Goal: Book appointment/travel/reservation

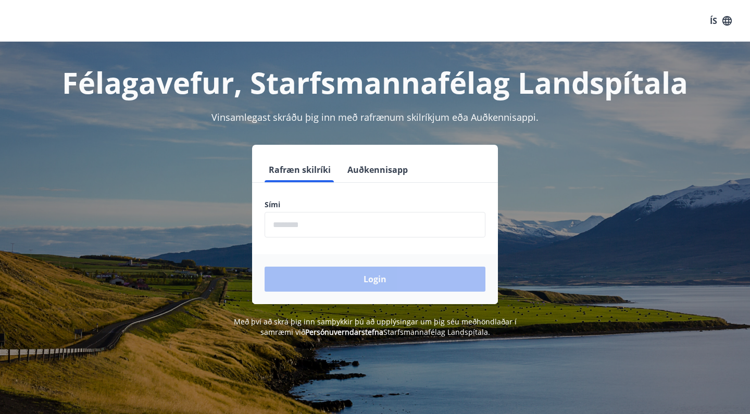
click at [390, 168] on button "Auðkennisapp" at bounding box center [377, 169] width 69 height 25
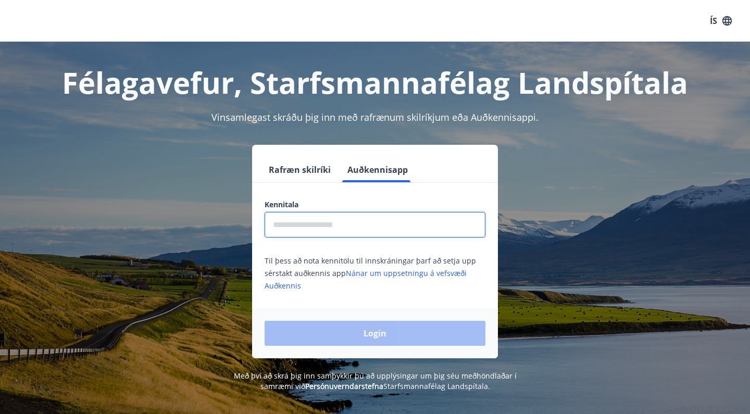
click at [358, 228] on input "text" at bounding box center [375, 225] width 221 height 26
type input "*"
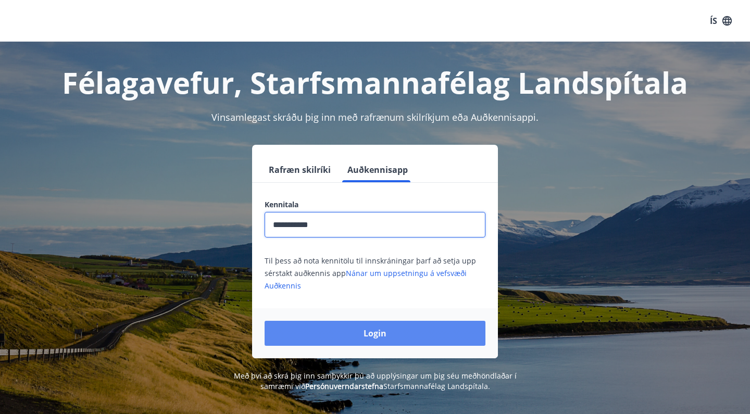
type input "**********"
click at [379, 330] on button "Login" at bounding box center [375, 333] width 221 height 25
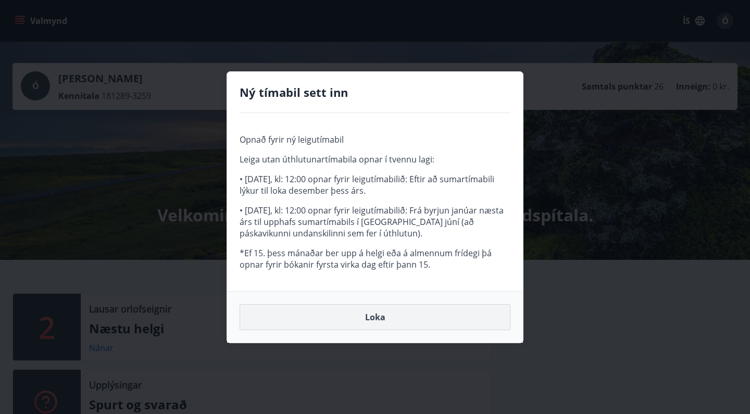
click at [368, 320] on button "Loka" at bounding box center [375, 317] width 271 height 26
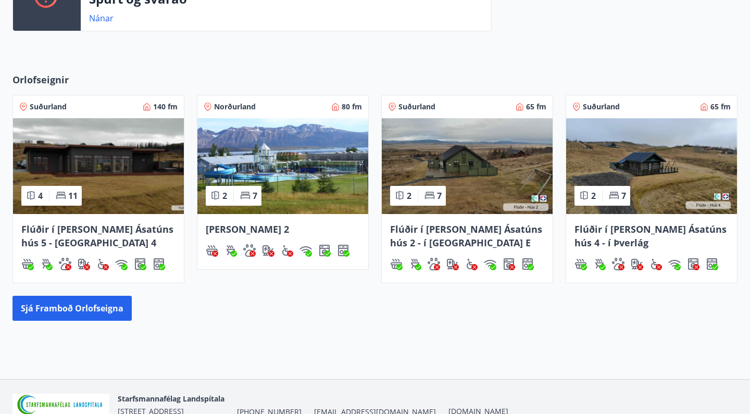
scroll to position [408, 0]
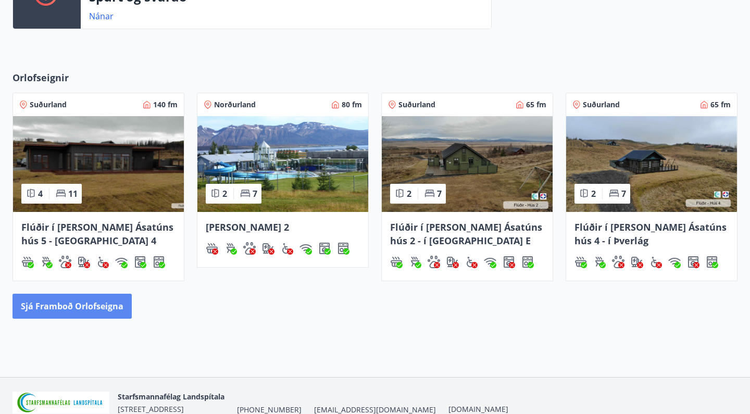
click at [110, 312] on button "Sjá framboð orlofseigna" at bounding box center [72, 306] width 119 height 25
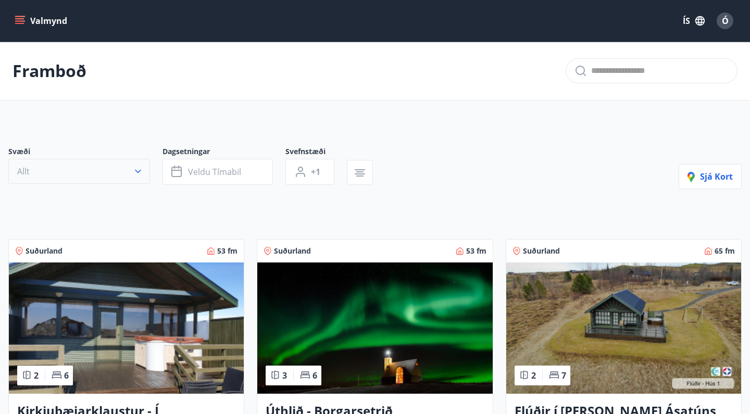
click at [133, 169] on icon "button" at bounding box center [138, 171] width 10 height 10
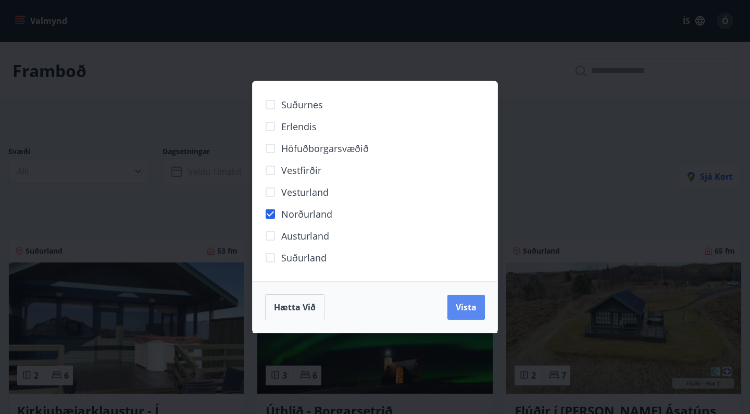
click at [462, 305] on span "Vista" at bounding box center [466, 307] width 21 height 11
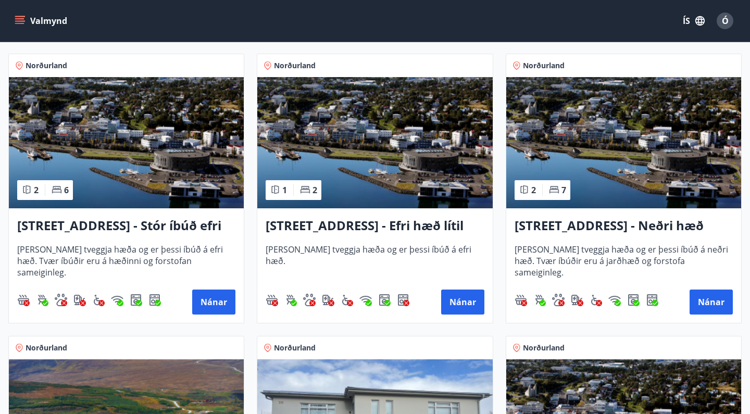
scroll to position [211, 0]
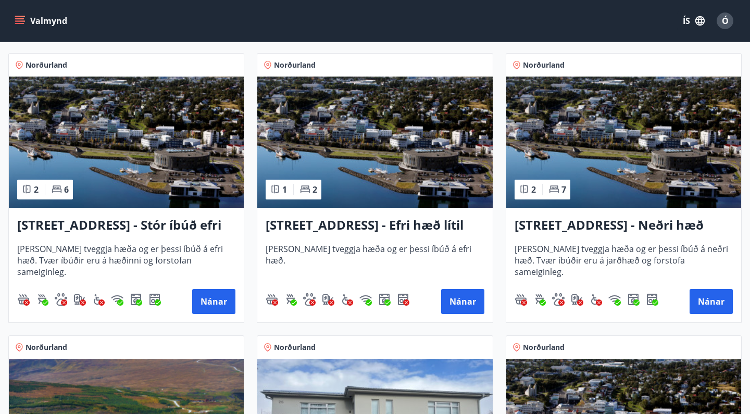
click at [389, 228] on h3 "Hrafnagilsstræti 23 - Efri hæð lítil íbúð 2" at bounding box center [375, 225] width 218 height 19
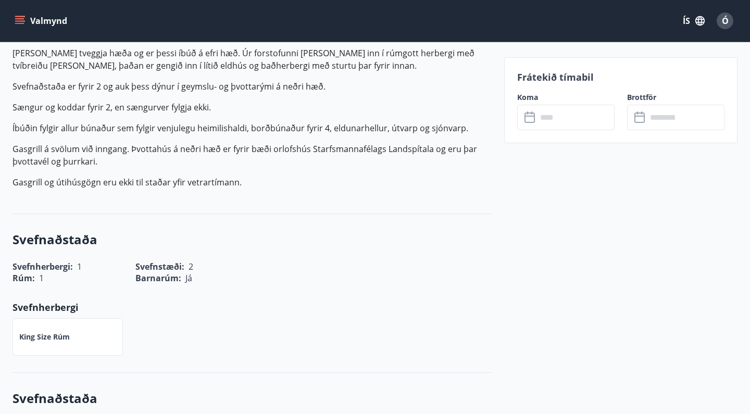
scroll to position [88, 0]
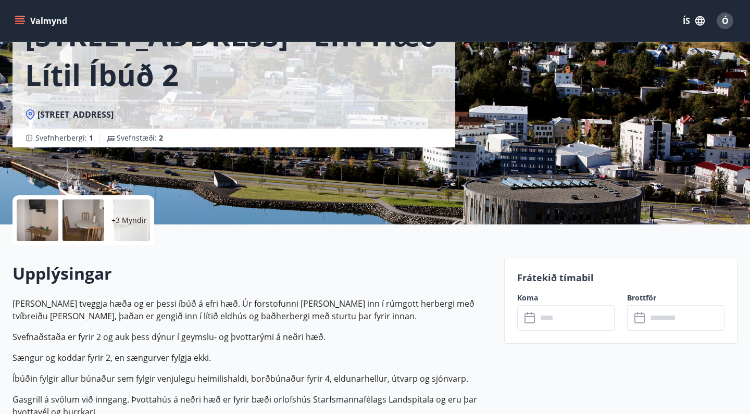
click at [528, 319] on icon at bounding box center [531, 318] width 13 height 13
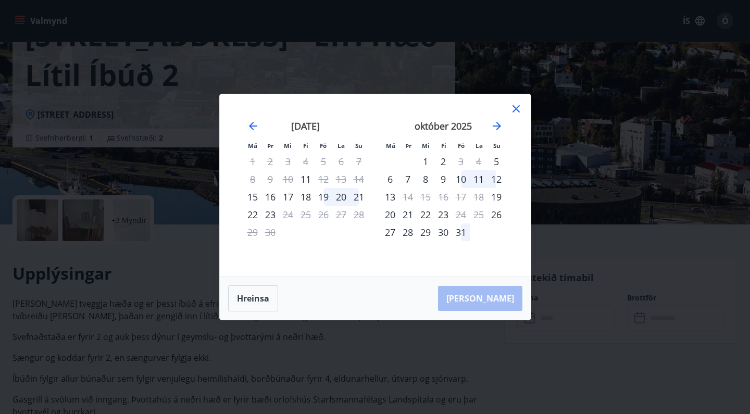
click at [305, 195] on div "18" at bounding box center [306, 197] width 18 height 18
click at [304, 193] on div "18" at bounding box center [306, 197] width 18 height 18
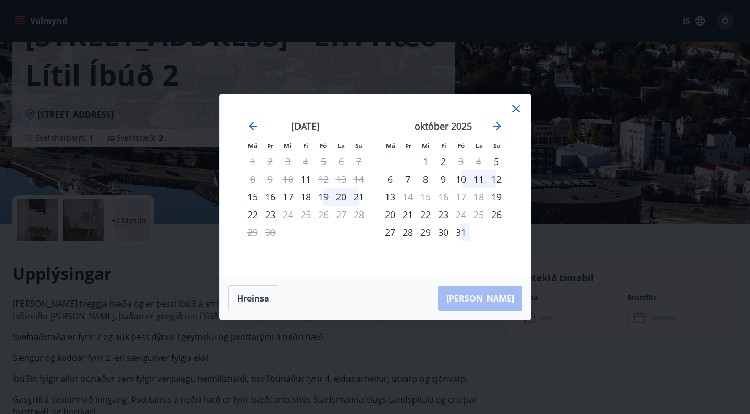
click at [516, 112] on icon at bounding box center [516, 109] width 13 height 13
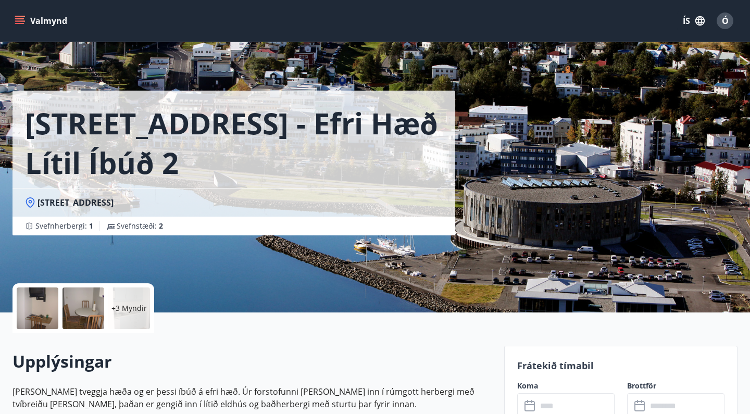
scroll to position [0, 0]
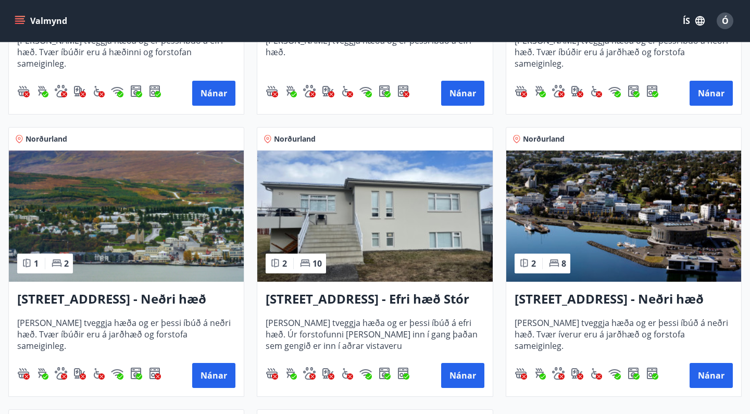
scroll to position [442, 0]
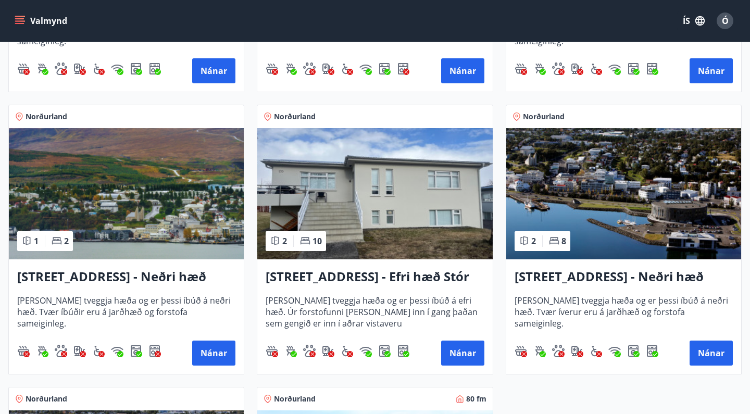
click at [169, 267] on div "Hrafnagilsstræti 23 - Neðri hæð íbúð 4 Húsið er tveggja hæða og er þessi íbúð á…" at bounding box center [126, 316] width 235 height 115
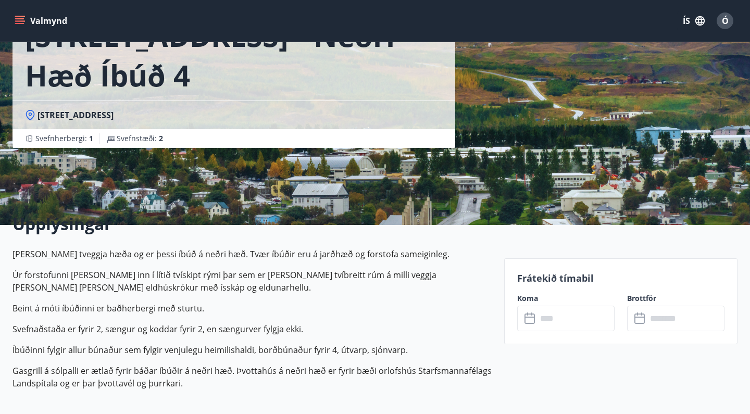
scroll to position [114, 0]
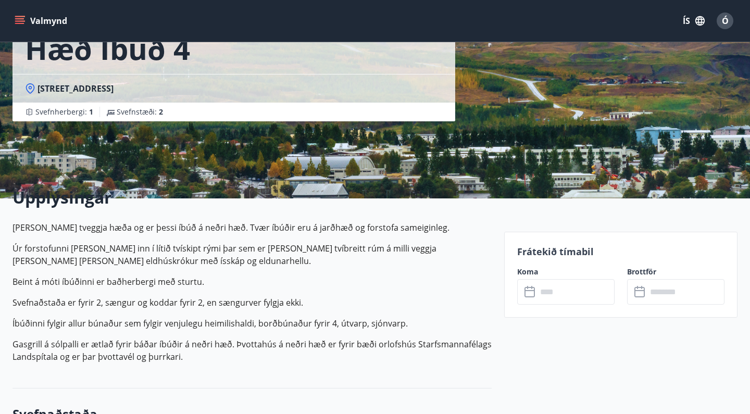
click at [533, 291] on icon at bounding box center [531, 292] width 13 height 13
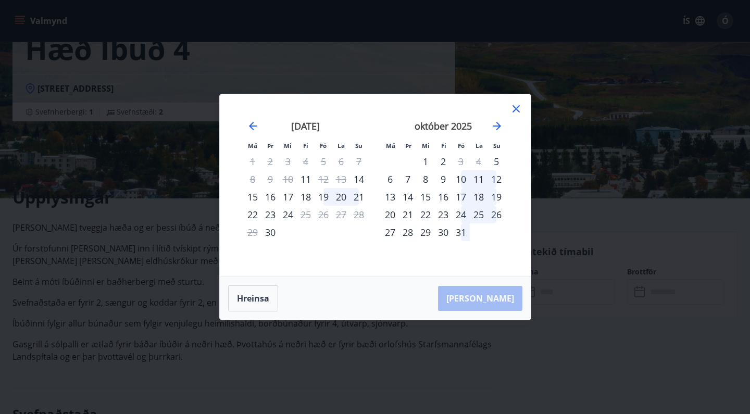
click at [306, 201] on div "18" at bounding box center [306, 197] width 18 height 18
click at [518, 117] on div at bounding box center [516, 111] width 13 height 16
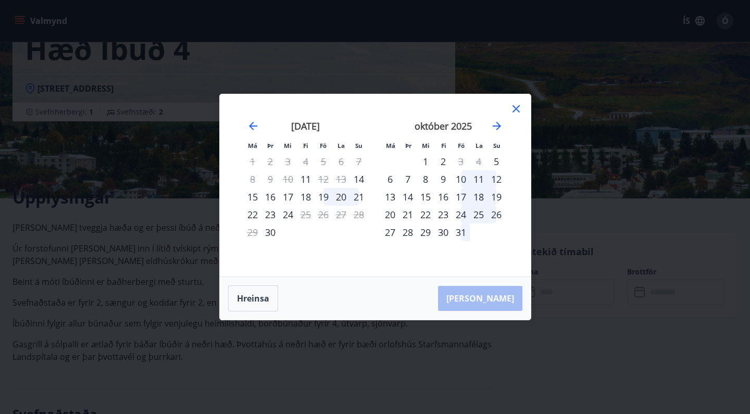
click at [306, 199] on div "18" at bounding box center [306, 197] width 18 height 18
click at [516, 110] on icon at bounding box center [516, 109] width 13 height 13
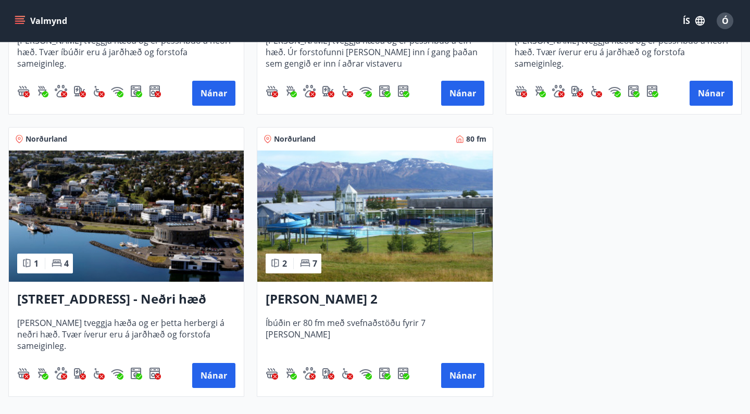
scroll to position [703, 0]
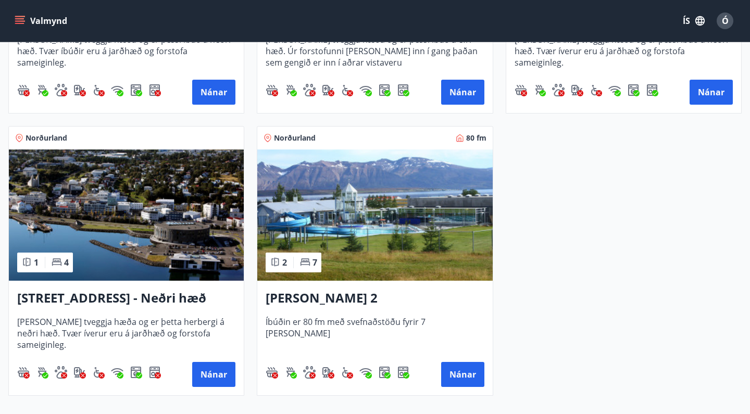
click at [181, 299] on h3 "Hrafnagilsstræti 26 - Neðri hæð íbúð 3" at bounding box center [126, 298] width 218 height 19
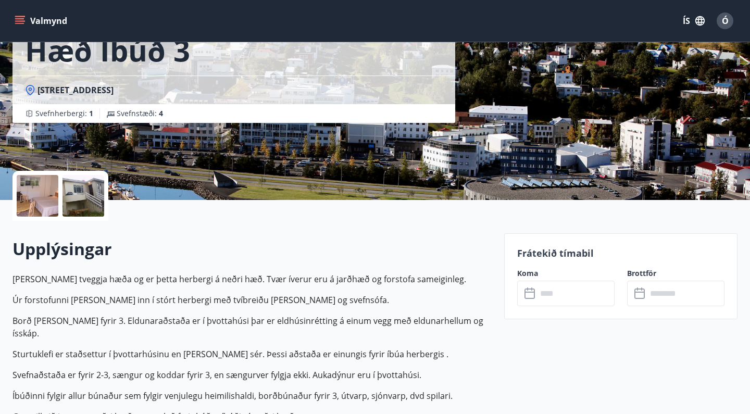
scroll to position [168, 0]
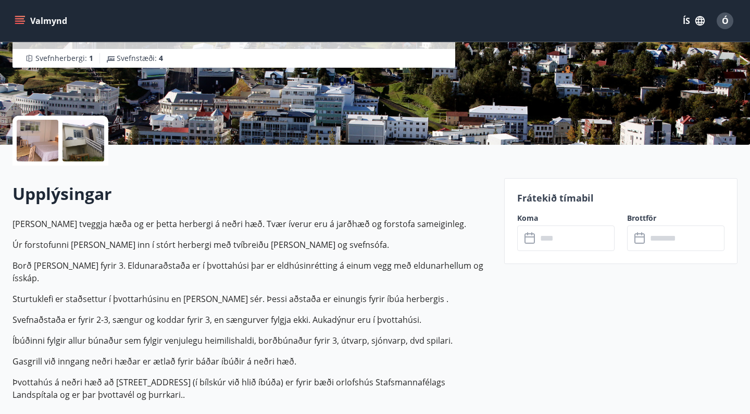
click at [531, 240] on icon at bounding box center [531, 238] width 13 height 13
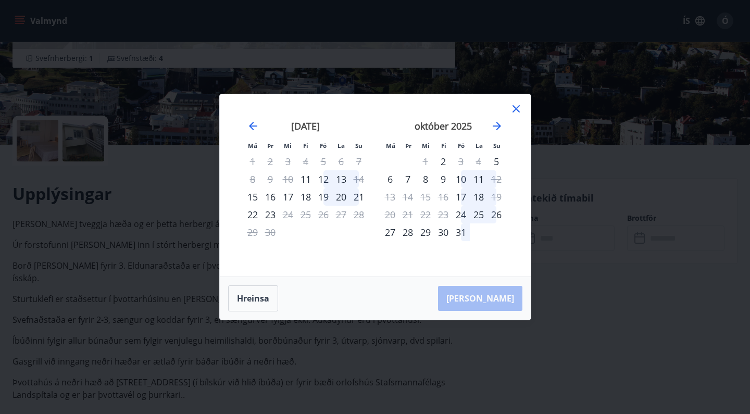
click at [306, 197] on div "18" at bounding box center [306, 197] width 18 height 18
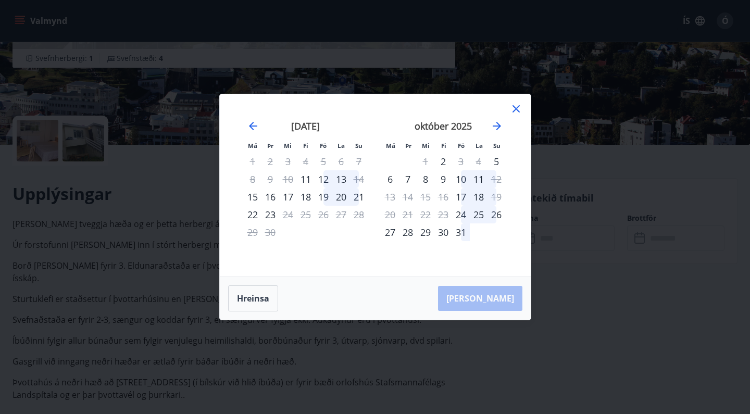
click at [512, 112] on icon at bounding box center [516, 109] width 13 height 13
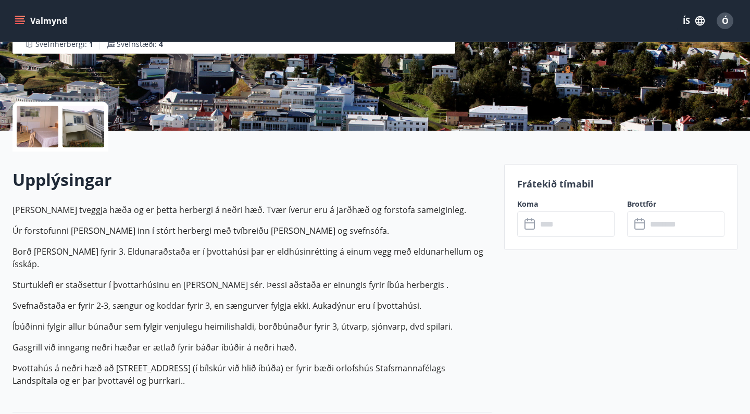
scroll to position [172, 0]
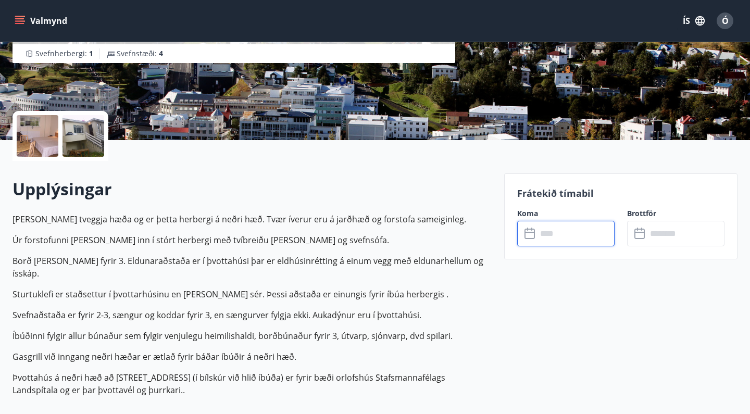
click at [543, 234] on input "text" at bounding box center [576, 234] width 78 height 26
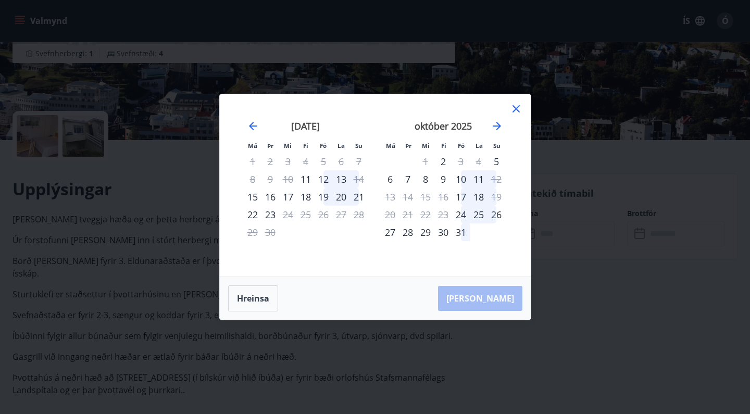
click at [325, 195] on div "19" at bounding box center [324, 197] width 18 height 18
click at [357, 194] on div "21" at bounding box center [359, 197] width 18 height 18
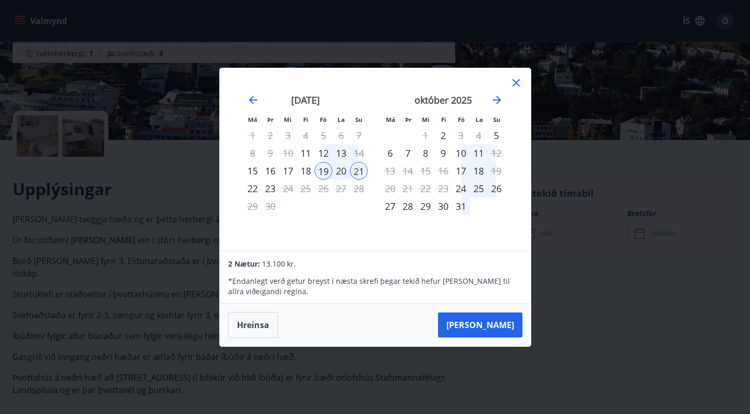
click at [360, 170] on div "21" at bounding box center [359, 171] width 18 height 18
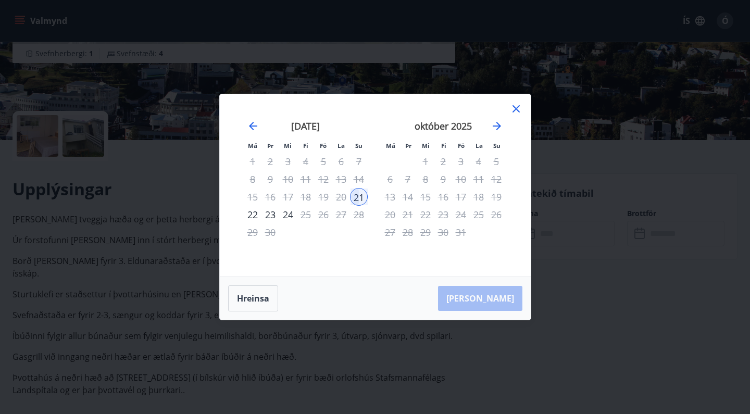
click at [324, 195] on div "19" at bounding box center [324, 197] width 18 height 18
click at [338, 198] on div "20" at bounding box center [341, 197] width 18 height 18
click at [319, 196] on div "19" at bounding box center [324, 197] width 18 height 18
click at [249, 297] on button "Hreinsa" at bounding box center [253, 299] width 50 height 26
click at [518, 109] on icon at bounding box center [516, 109] width 13 height 13
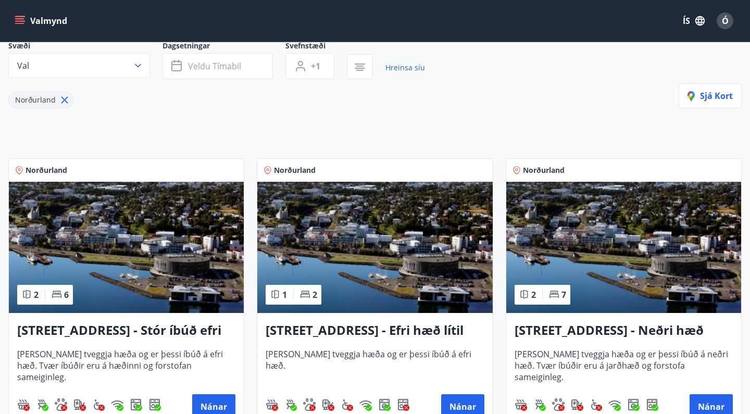
scroll to position [144, 0]
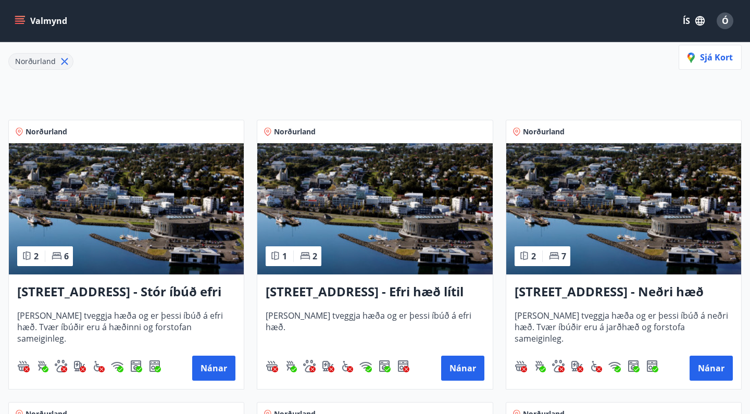
click at [130, 287] on h3 "Hrafnagilsstræti 23 - Stór íbúð efri hæð íbúð 1" at bounding box center [126, 292] width 218 height 19
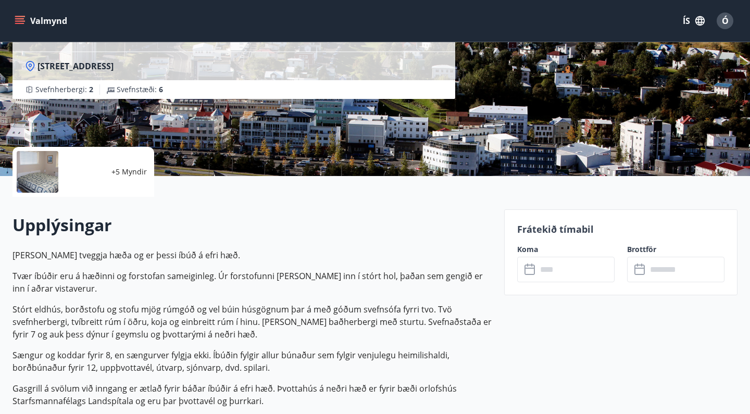
scroll to position [143, 0]
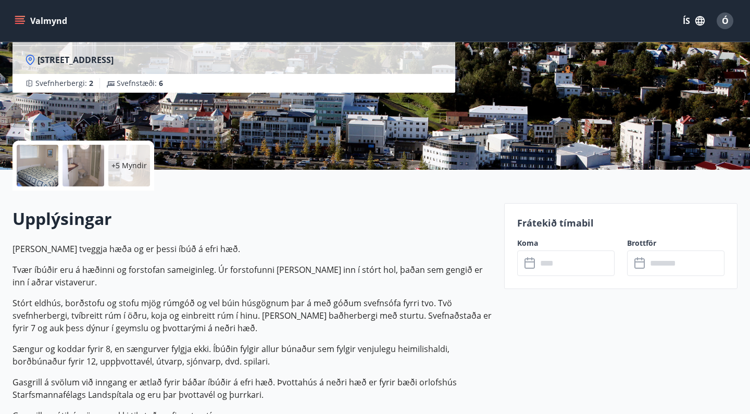
click at [551, 268] on input "text" at bounding box center [576, 264] width 78 height 26
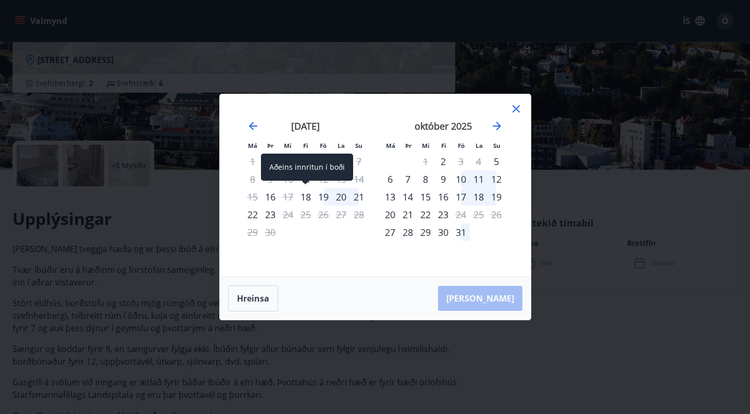
click at [303, 195] on div "18" at bounding box center [306, 197] width 18 height 18
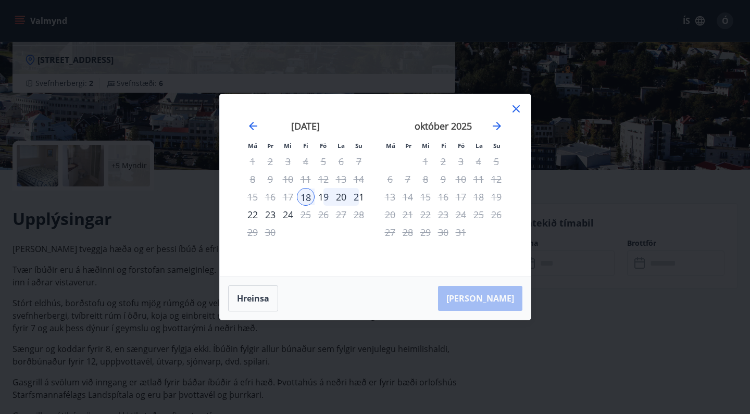
click at [327, 199] on div "19" at bounding box center [324, 197] width 18 height 18
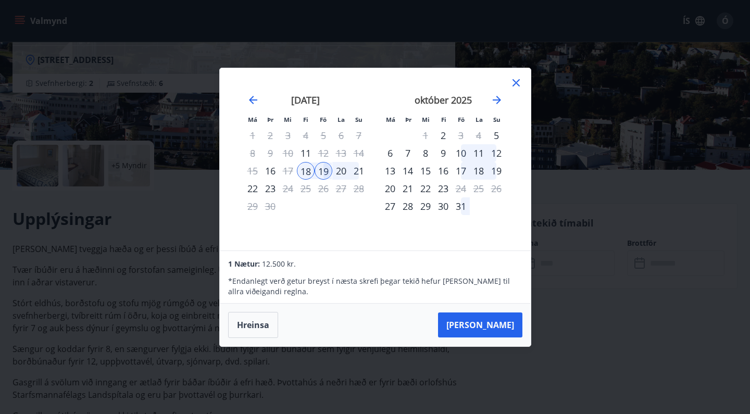
click at [519, 84] on icon at bounding box center [516, 83] width 13 height 13
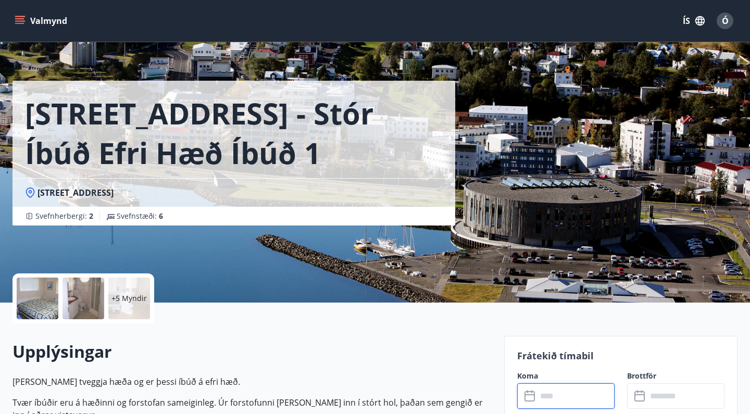
scroll to position [5, 0]
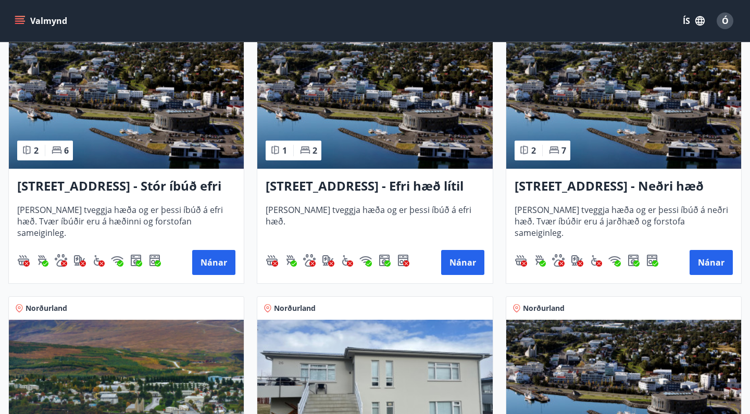
scroll to position [251, 0]
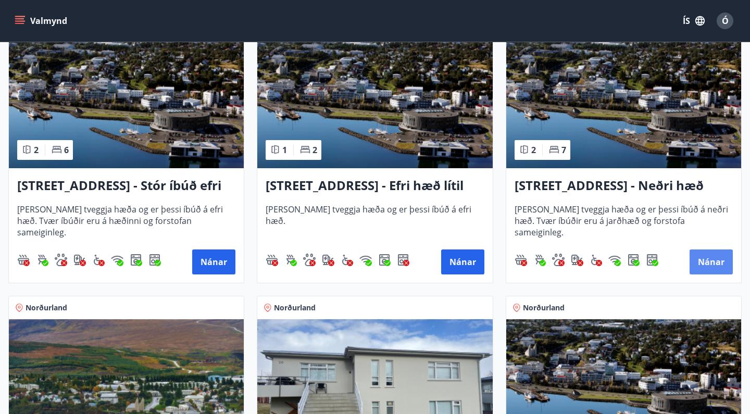
click at [714, 264] on button "Nánar" at bounding box center [711, 262] width 43 height 25
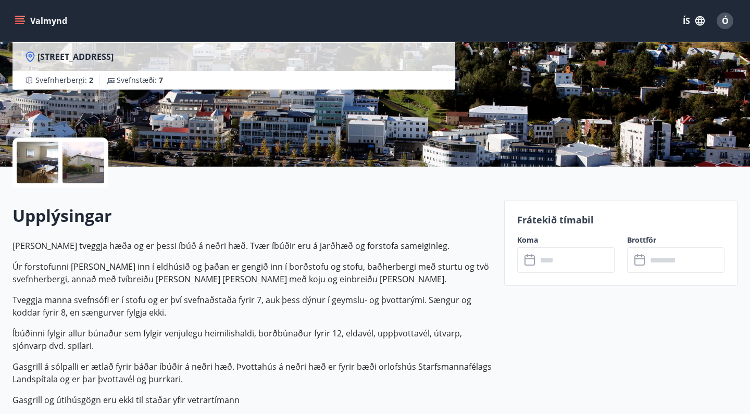
scroll to position [147, 0]
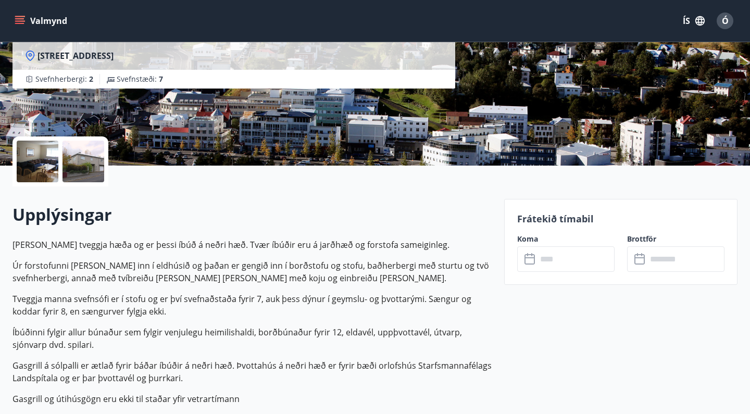
click at [541, 261] on input "text" at bounding box center [576, 259] width 78 height 26
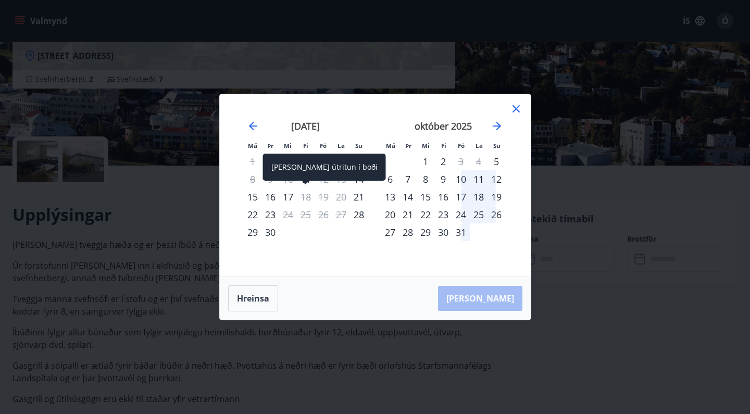
click at [307, 200] on div "18" at bounding box center [306, 197] width 18 height 18
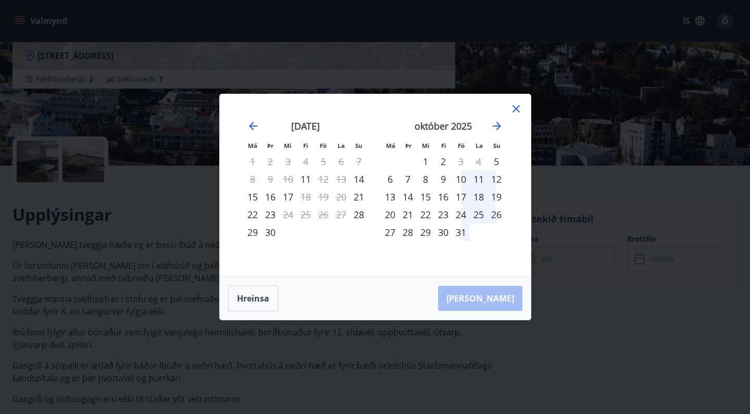
click at [521, 110] on icon at bounding box center [516, 109] width 13 height 13
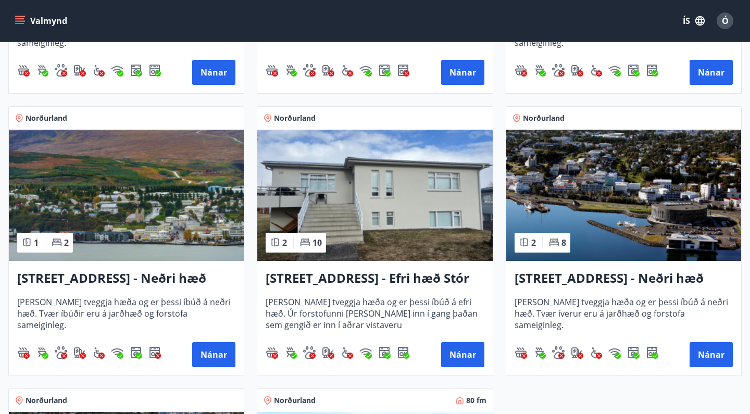
scroll to position [442, 0]
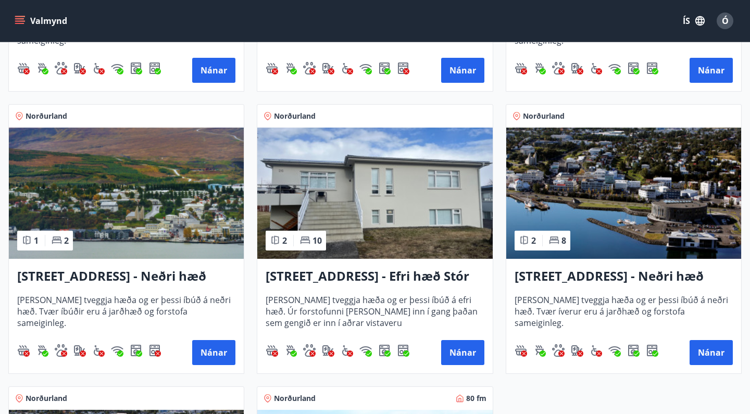
click at [361, 278] on h3 "Hrafnagilsstræti 26 - Efri hæð Stór íbúð 1" at bounding box center [375, 276] width 218 height 19
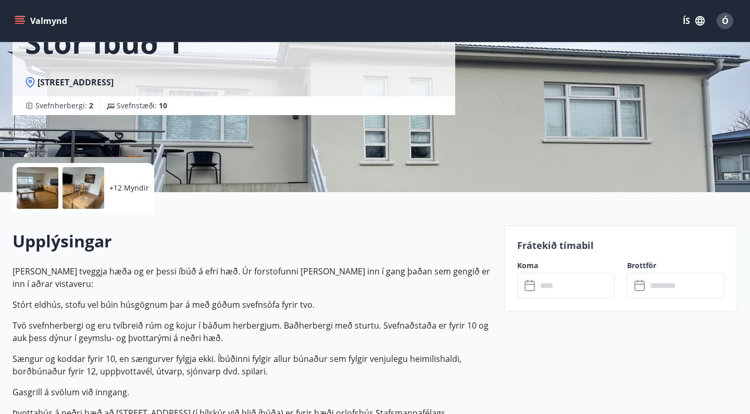
scroll to position [125, 0]
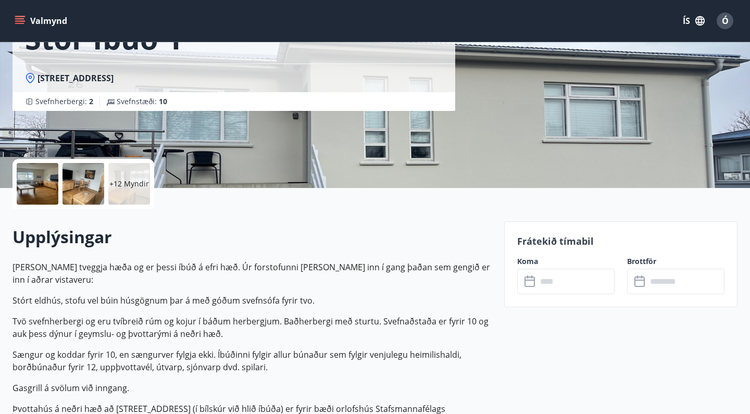
click at [531, 279] on icon at bounding box center [531, 282] width 13 height 13
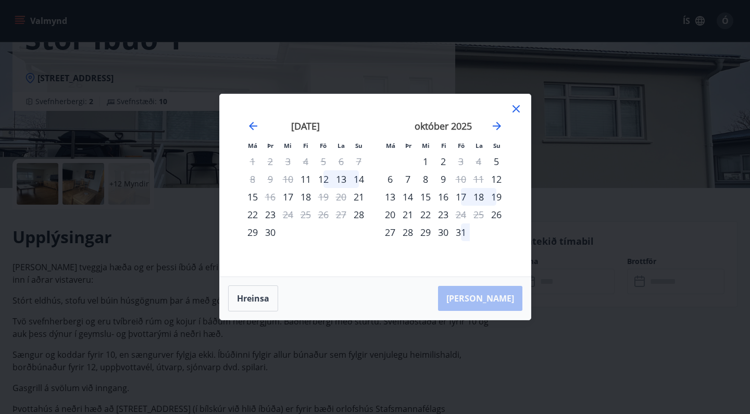
click at [306, 196] on div "18" at bounding box center [306, 197] width 18 height 18
click at [307, 196] on div "18" at bounding box center [306, 197] width 18 height 18
click at [303, 196] on div "18" at bounding box center [306, 197] width 18 height 18
click at [518, 109] on icon at bounding box center [516, 109] width 13 height 13
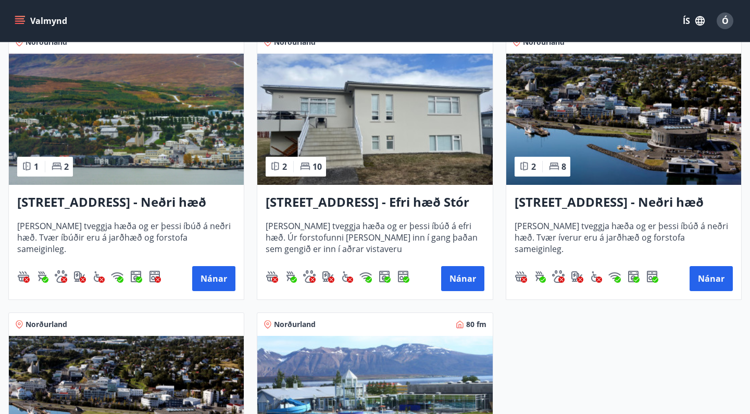
scroll to position [543, 0]
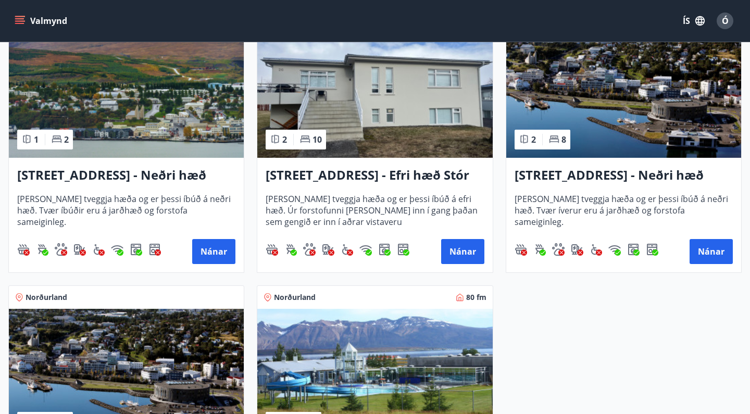
click at [563, 180] on h3 "Hrafnagilsstræti 26 - Neðri hæð íbúð 2" at bounding box center [624, 175] width 218 height 19
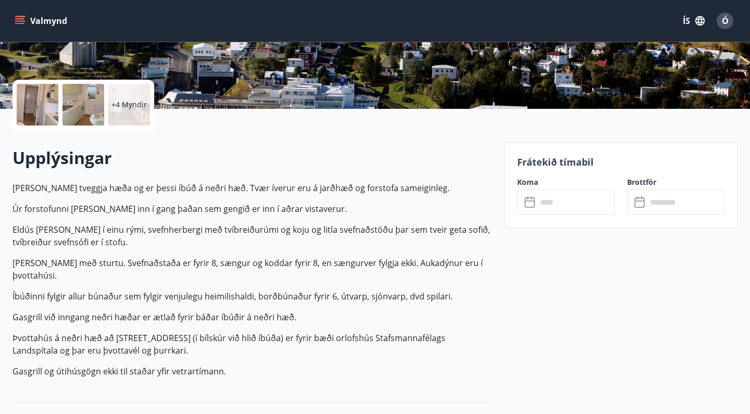
scroll to position [209, 0]
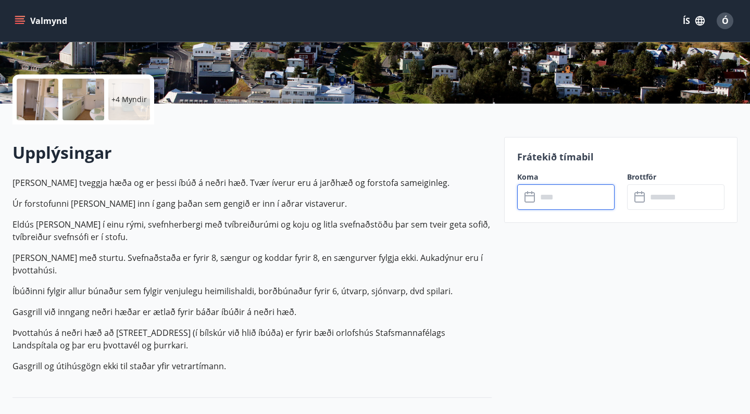
click at [553, 199] on input "text" at bounding box center [576, 197] width 78 height 26
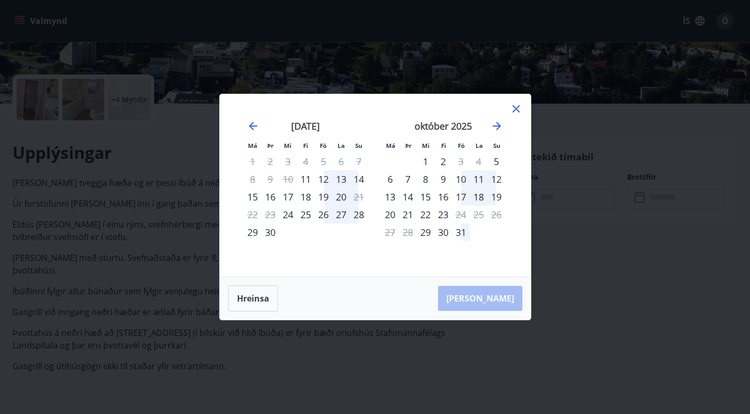
click at [306, 201] on div "18" at bounding box center [306, 197] width 18 height 18
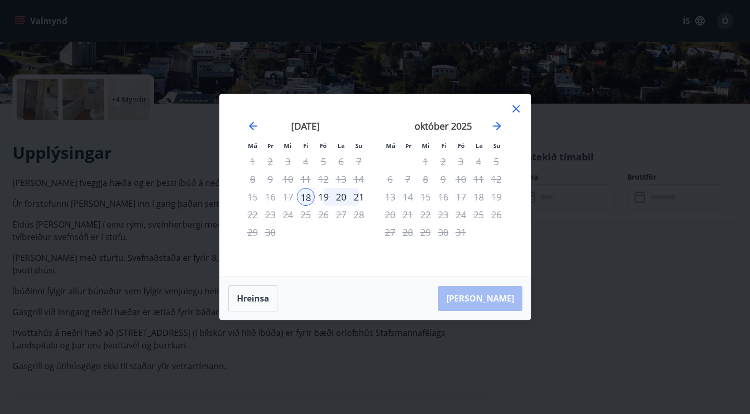
click at [325, 201] on div "19" at bounding box center [324, 197] width 18 height 18
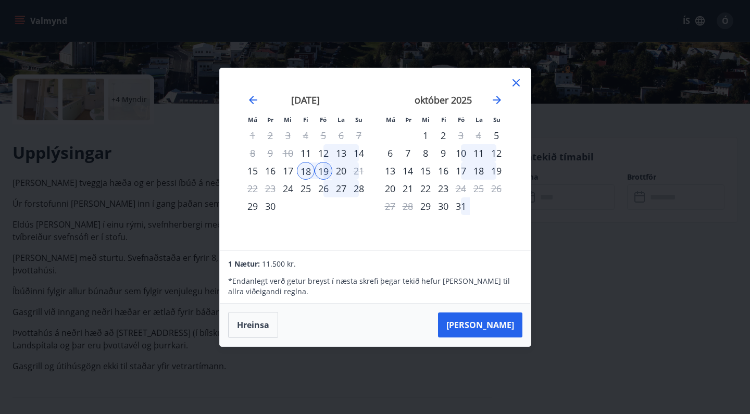
click at [515, 84] on icon at bounding box center [516, 82] width 7 height 7
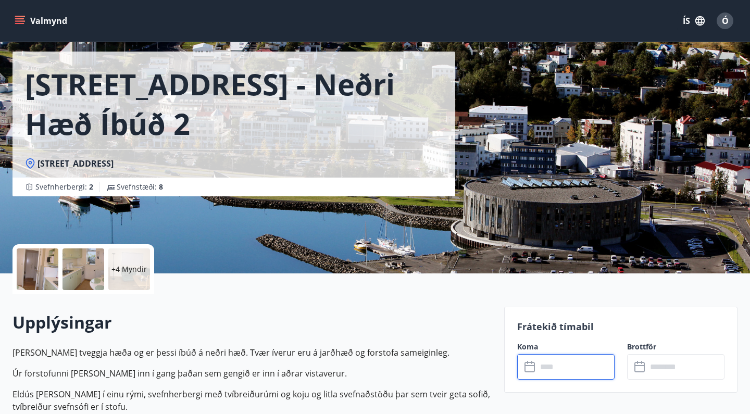
scroll to position [40, 0]
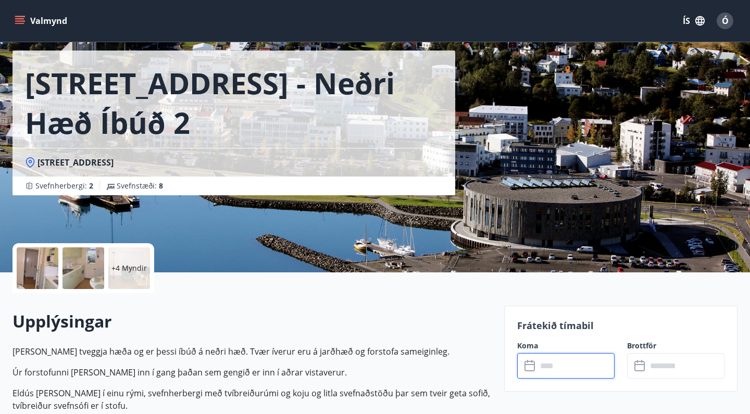
click at [133, 272] on p "+4 Myndir" at bounding box center [129, 268] width 35 height 10
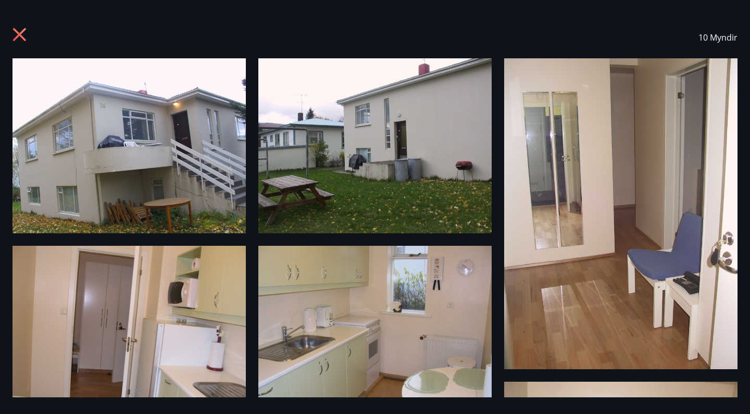
scroll to position [0, 0]
click at [23, 36] on icon at bounding box center [21, 36] width 17 height 17
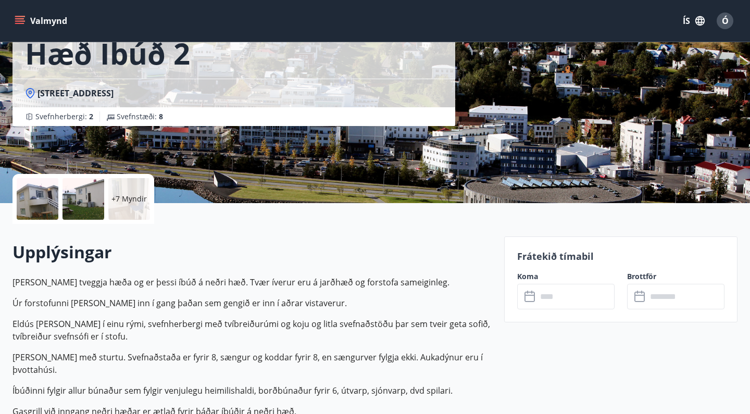
scroll to position [116, 0]
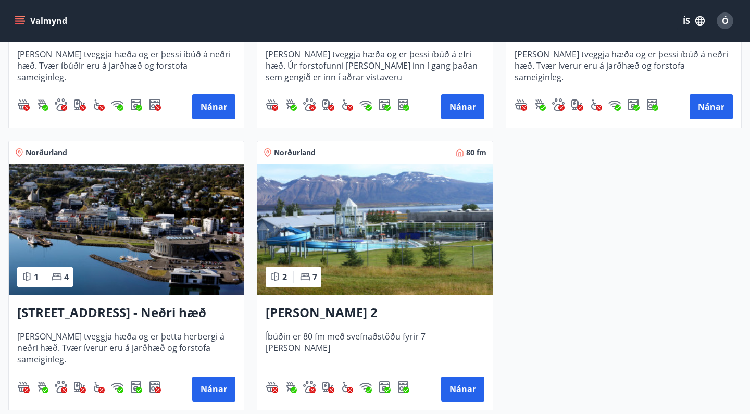
scroll to position [691, 0]
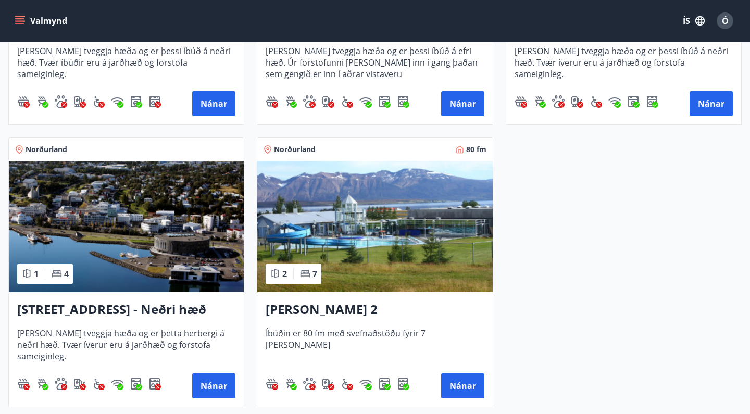
click at [119, 313] on h3 "Hrafnagilsstræti 26 - Neðri hæð íbúð 3" at bounding box center [126, 310] width 218 height 19
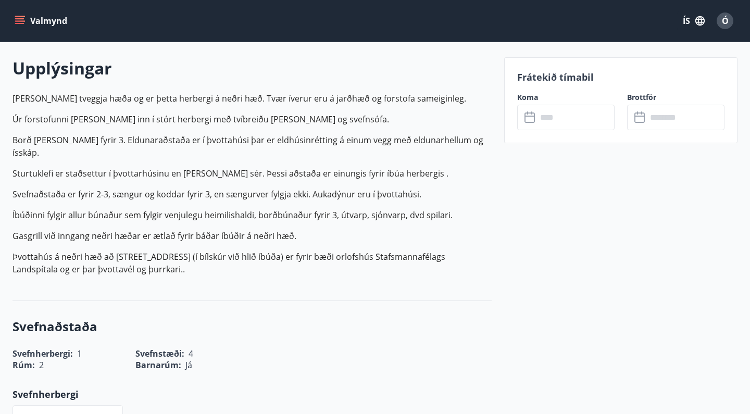
scroll to position [301, 0]
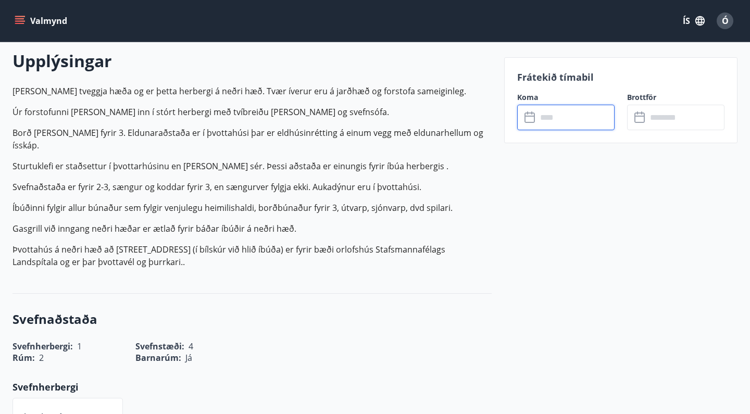
click at [543, 119] on input "text" at bounding box center [576, 118] width 78 height 26
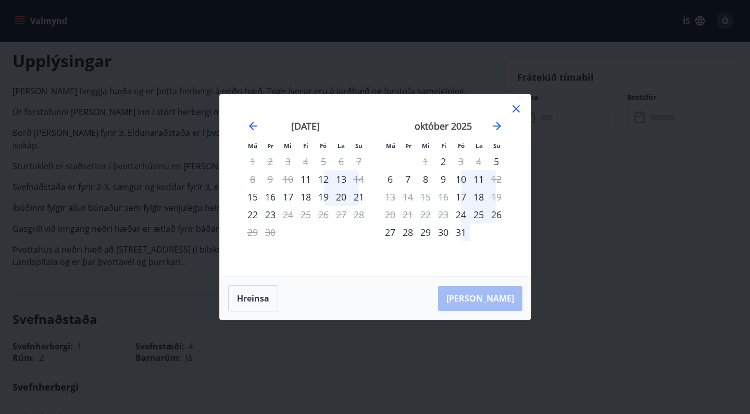
click at [312, 195] on div "18" at bounding box center [306, 197] width 18 height 18
click at [326, 199] on div "19" at bounding box center [324, 197] width 18 height 18
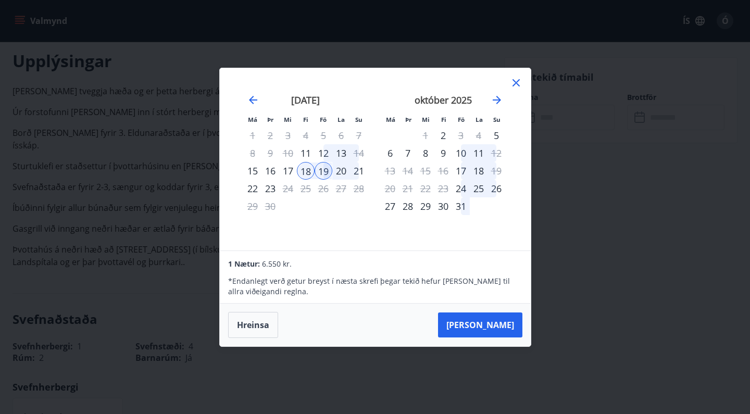
click at [514, 83] on icon at bounding box center [516, 83] width 13 height 13
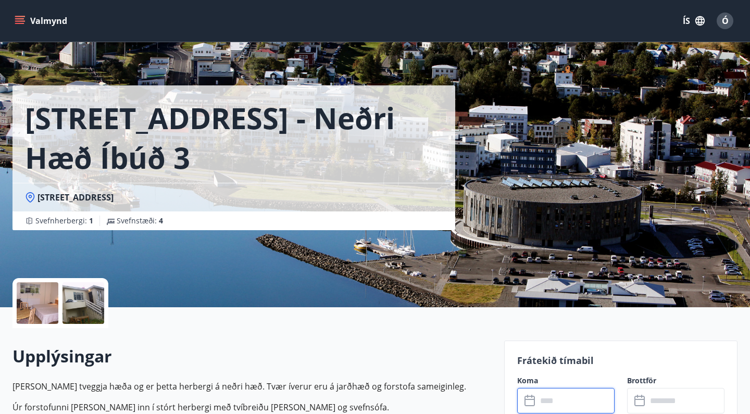
scroll to position [3, 0]
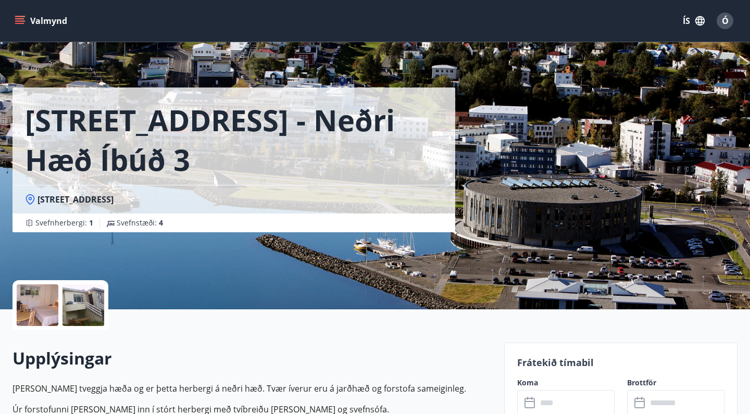
click at [38, 308] on div at bounding box center [38, 305] width 42 height 42
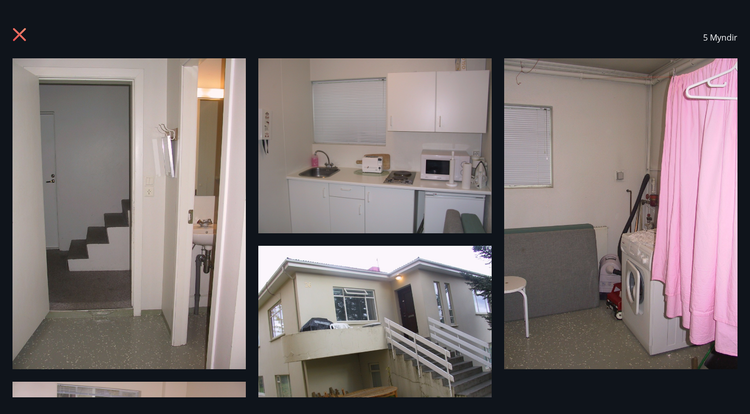
scroll to position [0, 0]
click at [21, 34] on icon at bounding box center [19, 34] width 13 height 13
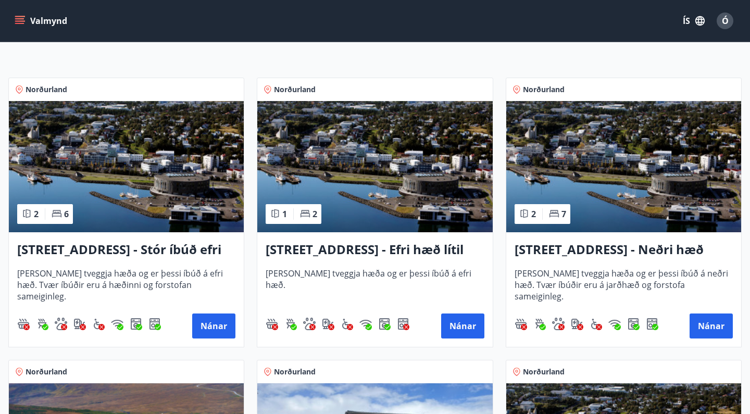
scroll to position [199, 0]
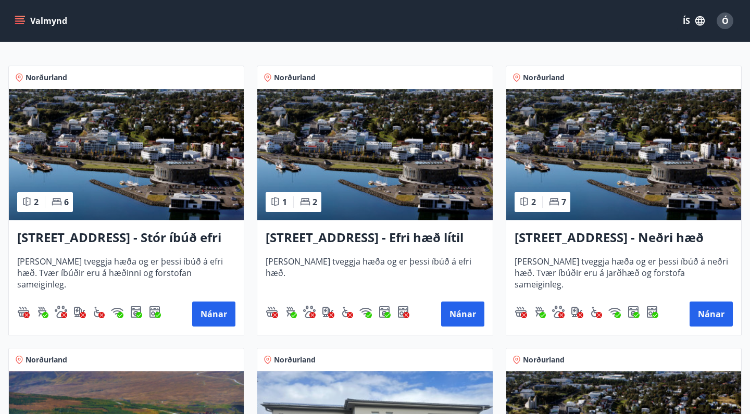
click at [310, 242] on h3 "Hrafnagilsstræti 23 - Efri hæð lítil íbúð 2" at bounding box center [375, 238] width 218 height 19
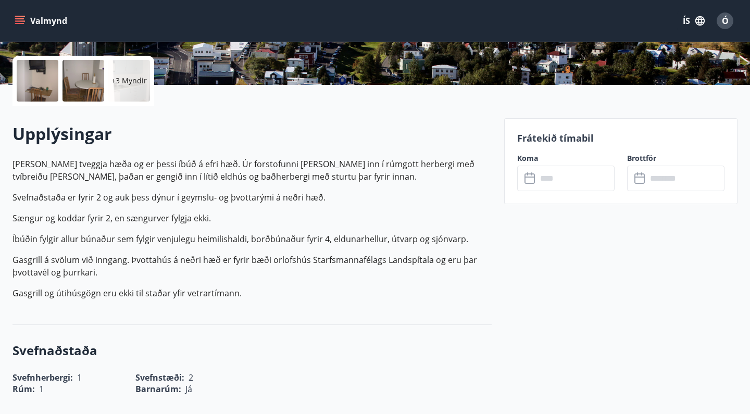
scroll to position [231, 0]
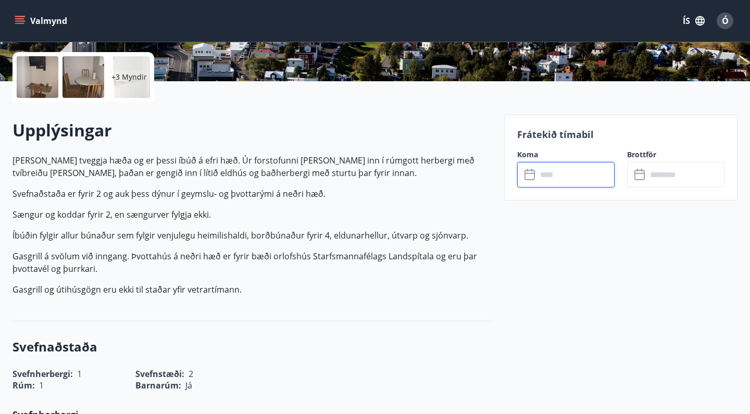
click at [549, 176] on input "text" at bounding box center [576, 175] width 78 height 26
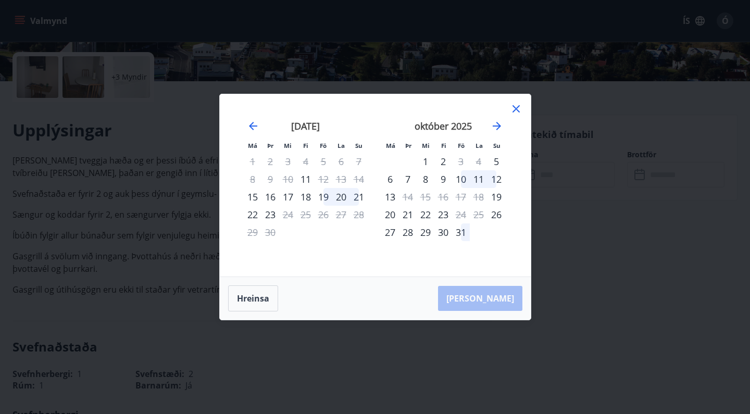
click at [306, 195] on div "18" at bounding box center [306, 197] width 18 height 18
click at [321, 197] on div "19" at bounding box center [324, 197] width 18 height 18
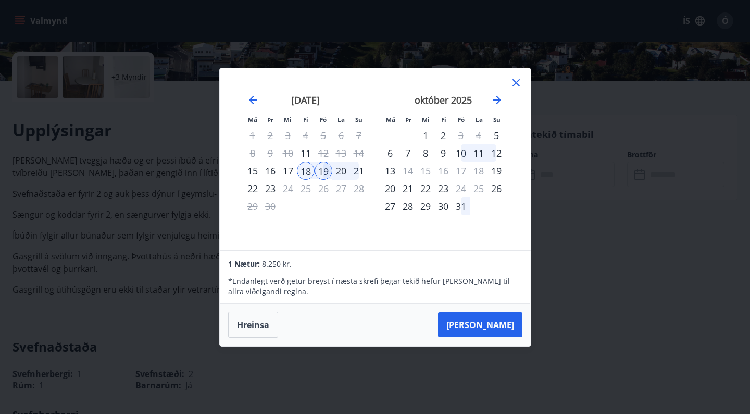
click at [515, 83] on icon at bounding box center [516, 83] width 13 height 13
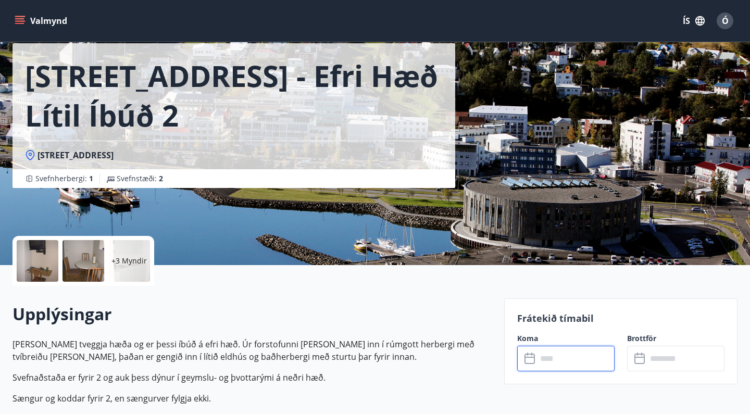
scroll to position [50, 0]
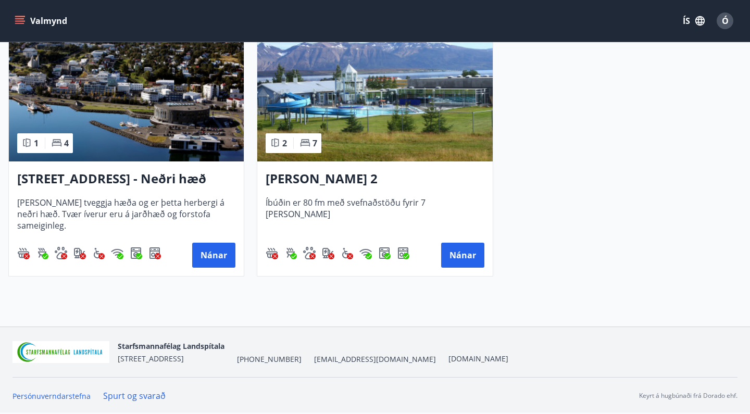
scroll to position [822, 0]
click at [98, 181] on h3 "Hrafnagilsstræti 26 - Neðri hæð íbúð 3" at bounding box center [126, 179] width 218 height 19
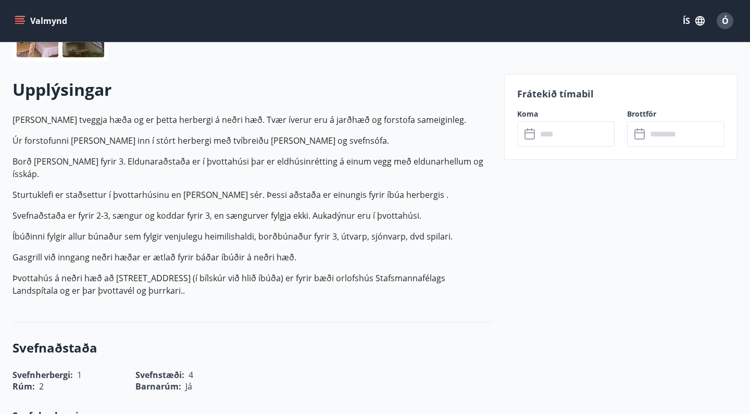
scroll to position [283, 0]
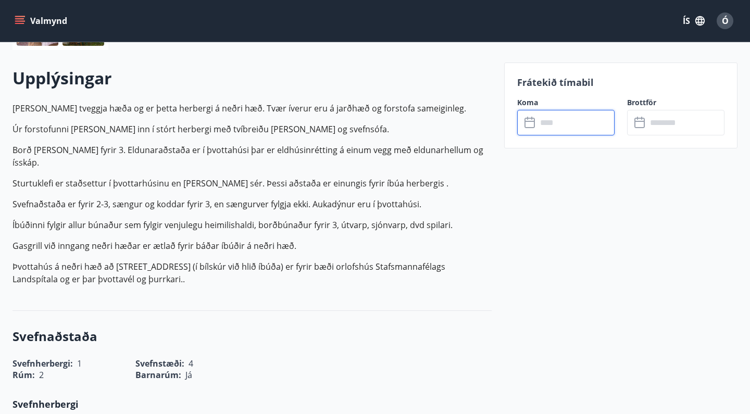
click at [558, 120] on input "text" at bounding box center [576, 123] width 78 height 26
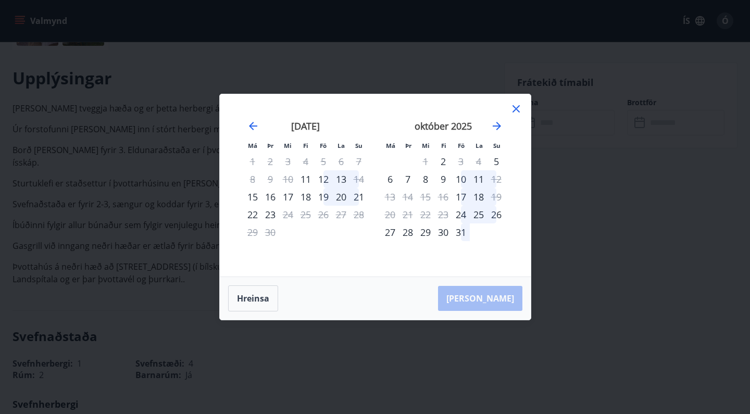
click at [310, 195] on div "18" at bounding box center [306, 197] width 18 height 18
click at [325, 196] on div "19" at bounding box center [324, 197] width 18 height 18
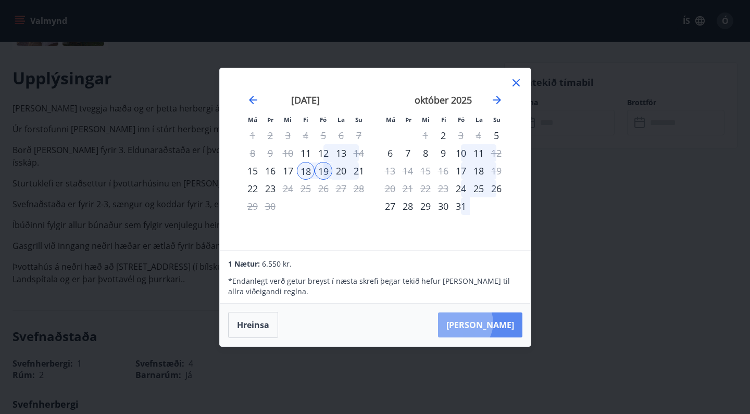
click at [493, 323] on button "Taka Frá" at bounding box center [480, 325] width 84 height 25
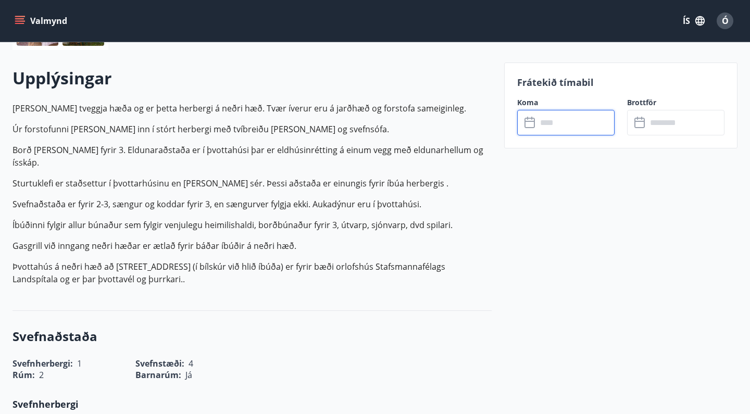
type input "******"
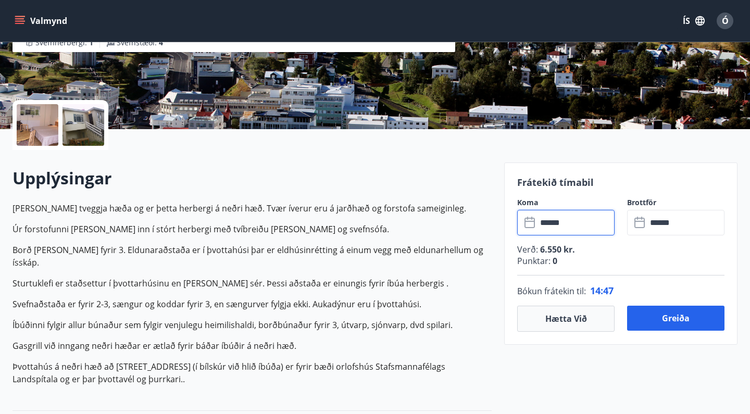
scroll to position [208, 0]
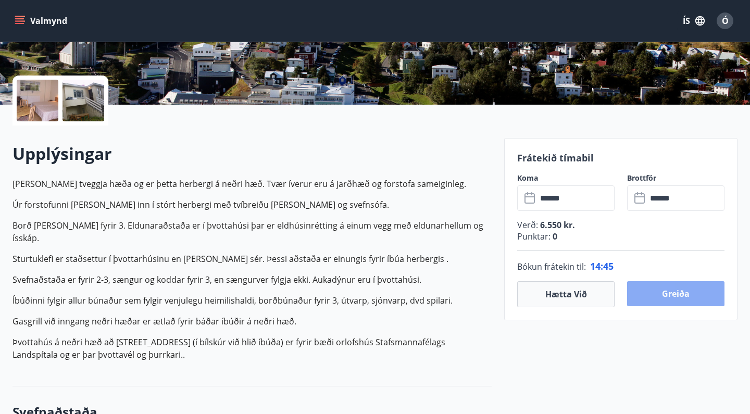
click at [673, 295] on button "Greiða" at bounding box center [675, 293] width 97 height 25
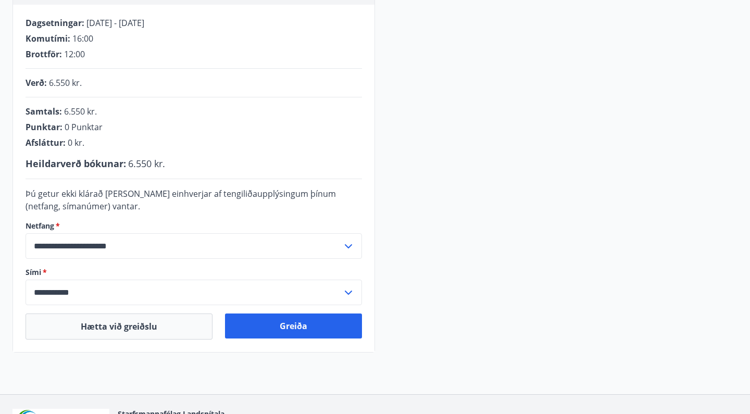
scroll to position [216, 0]
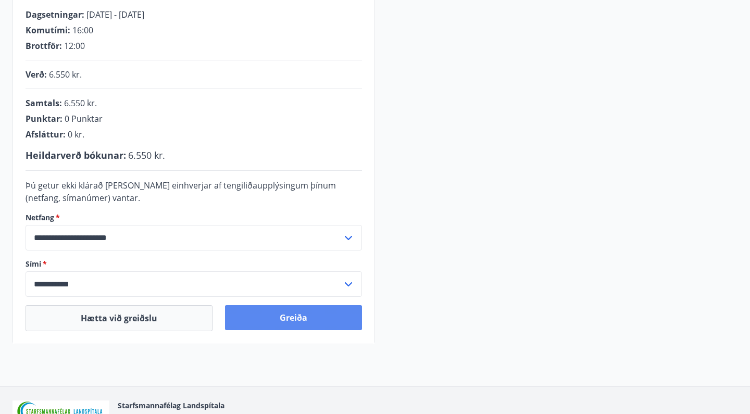
click at [280, 318] on button "Greiða" at bounding box center [293, 317] width 137 height 25
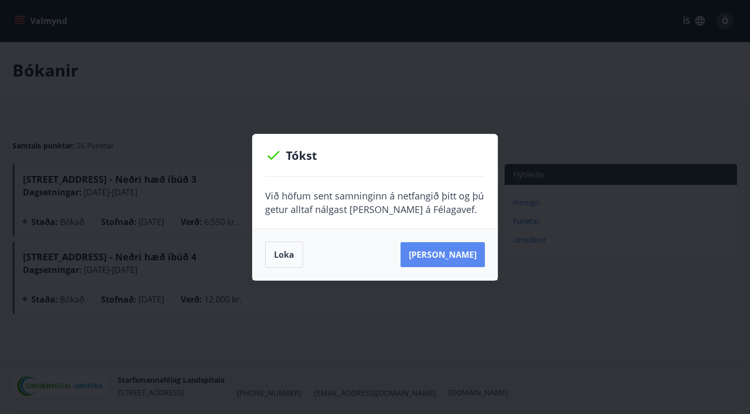
click at [464, 250] on button "Sjá samning" at bounding box center [443, 254] width 84 height 25
